Goal: Browse casually

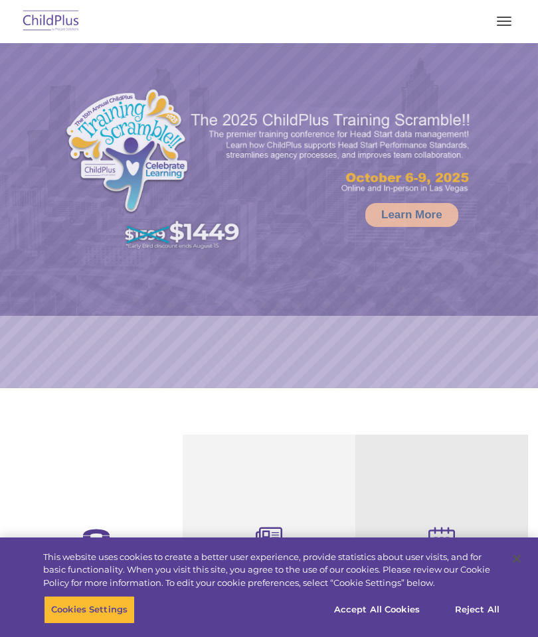
select select "MEDIUM"
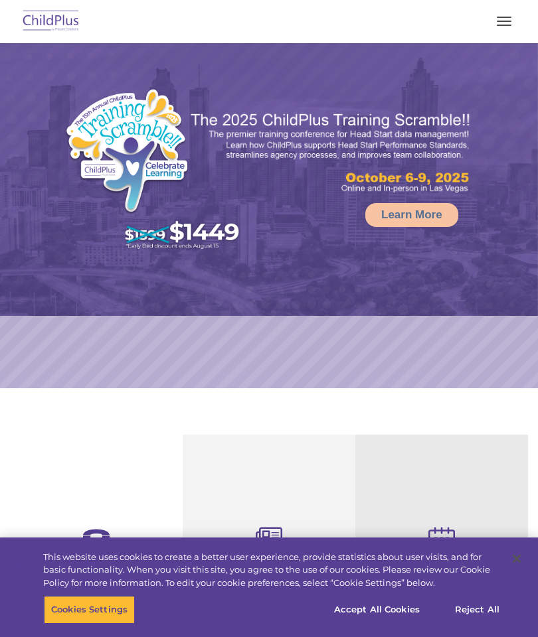
select select "MEDIUM"
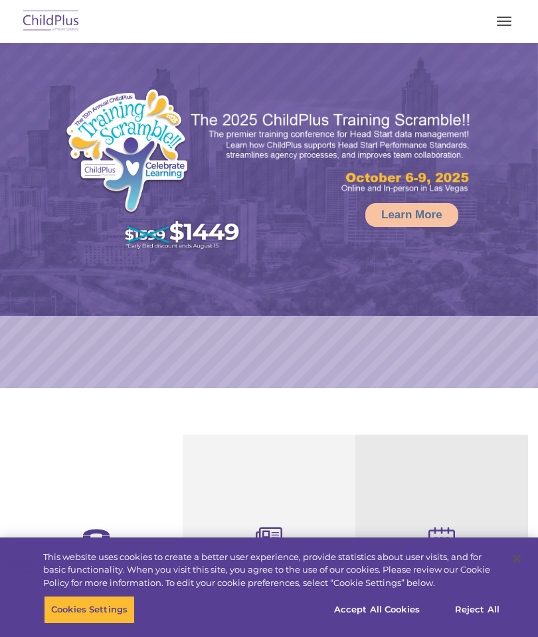
select select "MEDIUM"
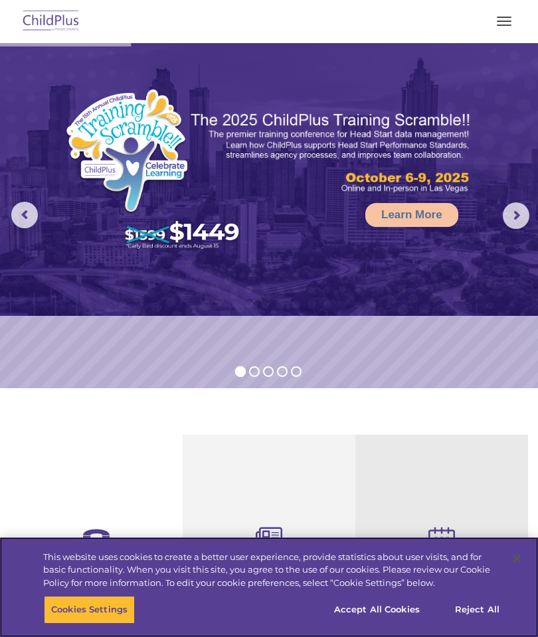
click at [485, 609] on button "Reject All" at bounding box center [477, 610] width 83 height 28
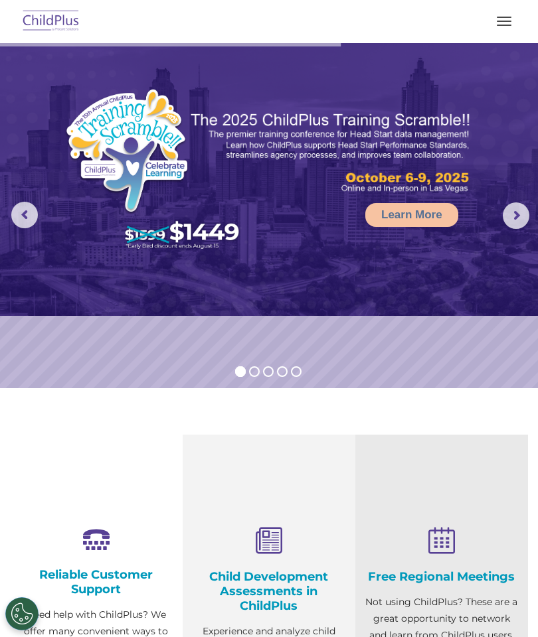
click at [501, 17] on span "button" at bounding box center [504, 17] width 15 height 1
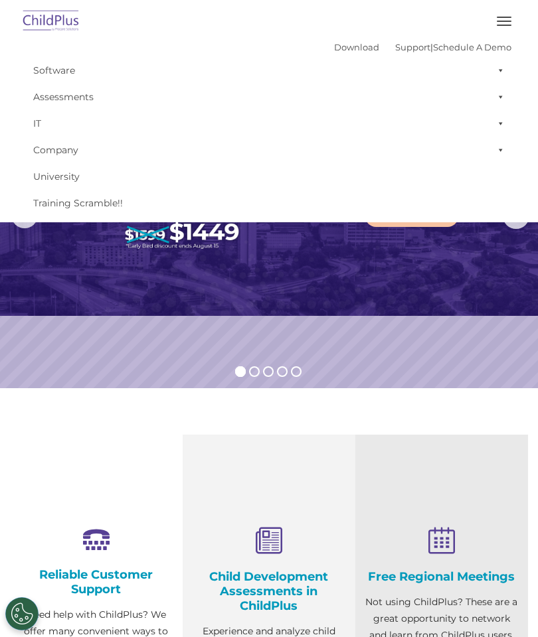
click at [438, 305] on img at bounding box center [269, 179] width 538 height 273
click at [425, 298] on img at bounding box center [269, 179] width 538 height 273
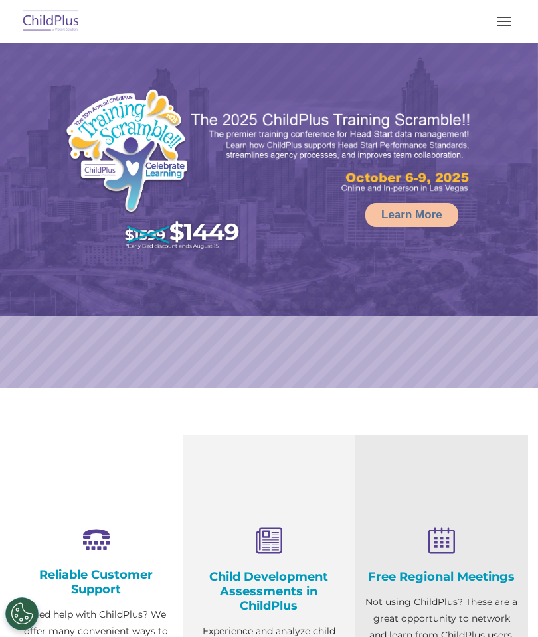
select select "MEDIUM"
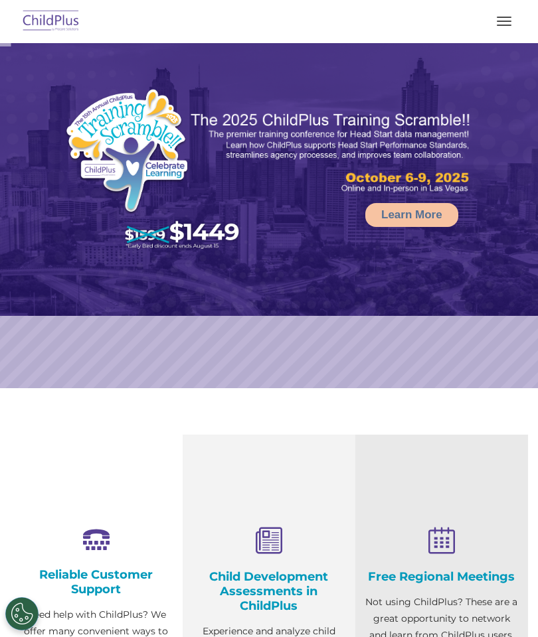
click at [58, 23] on img at bounding box center [51, 21] width 62 height 31
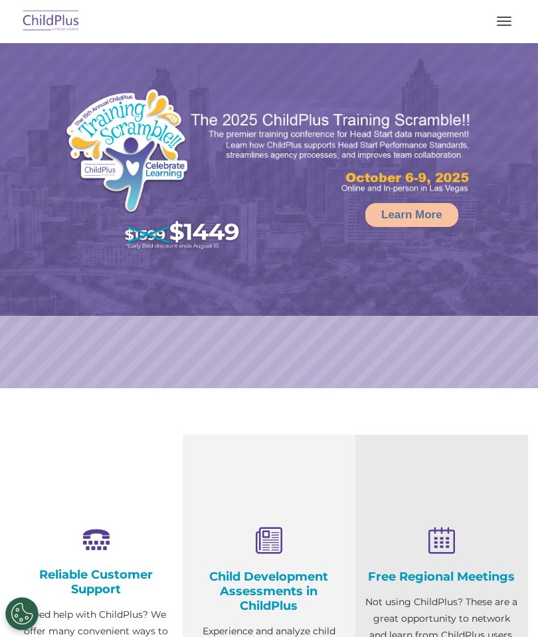
select select "MEDIUM"
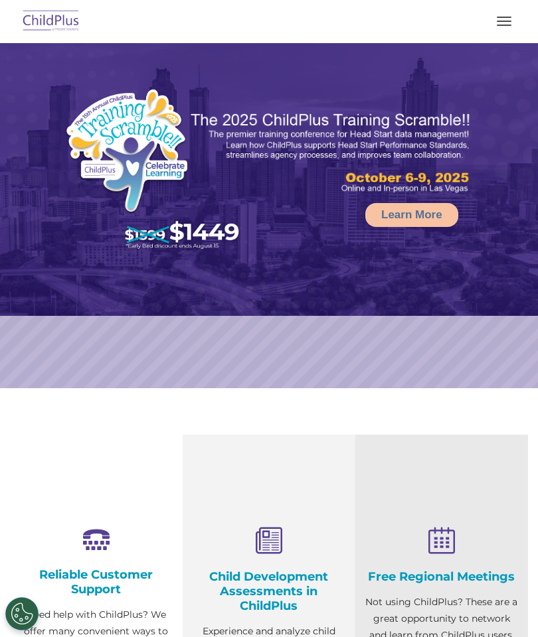
click at [502, 21] on span "button" at bounding box center [504, 21] width 15 height 1
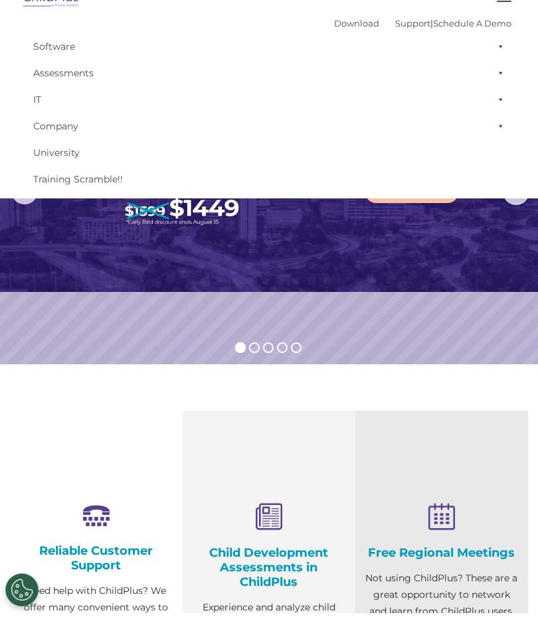
scroll to position [24, 0]
